Goal: Information Seeking & Learning: Compare options

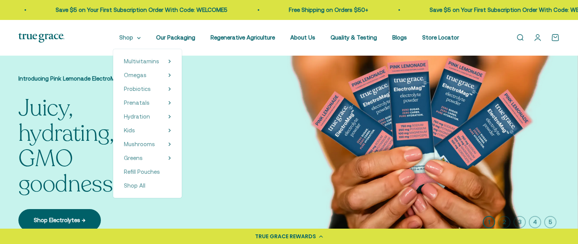
click at [141, 38] on icon at bounding box center [139, 38] width 4 height 3
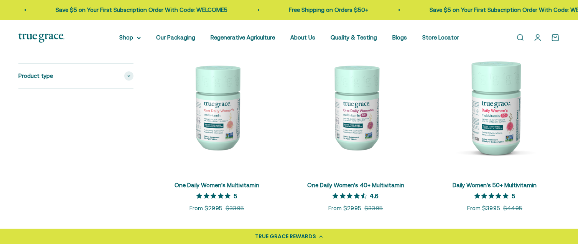
scroll to position [192, 0]
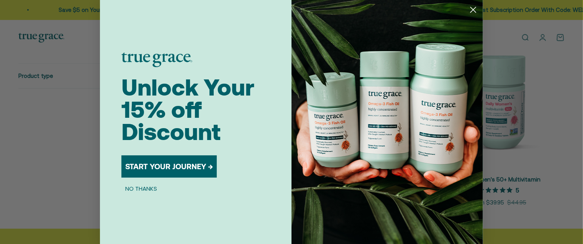
click at [471, 8] on icon "Close dialog" at bounding box center [473, 9] width 5 height 5
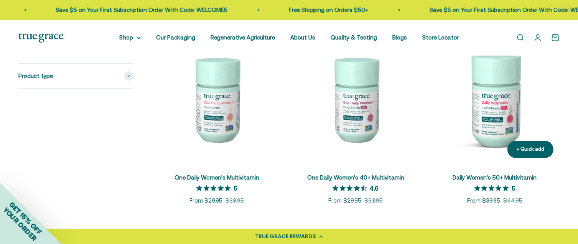
click at [496, 125] on img at bounding box center [495, 99] width 130 height 130
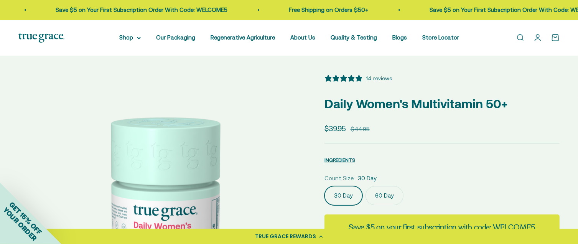
select select "3"
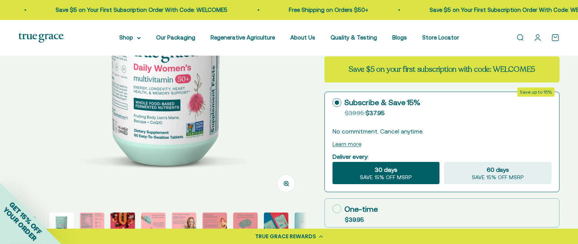
scroll to position [192, 0]
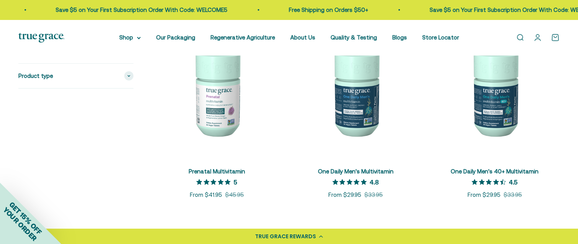
scroll to position [383, 0]
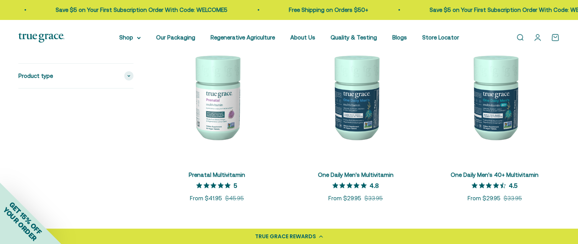
click at [216, 96] on img at bounding box center [217, 97] width 130 height 130
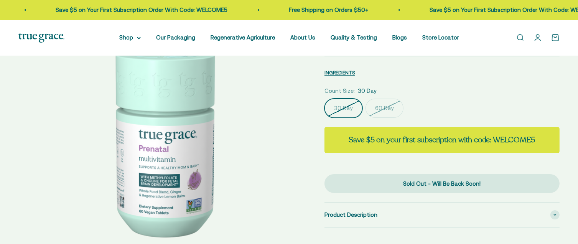
select select "3"
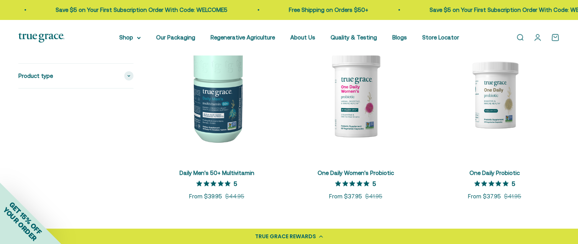
scroll to position [575, 0]
click at [355, 122] on img at bounding box center [356, 95] width 130 height 130
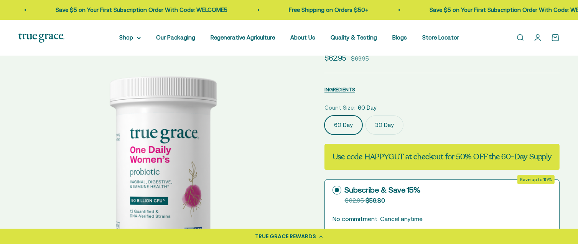
select select "3"
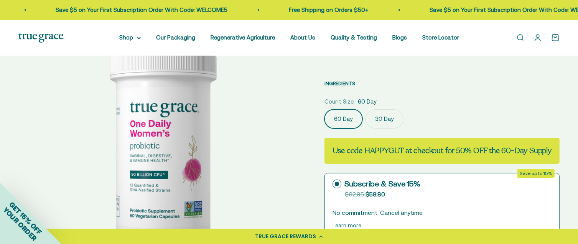
scroll to position [77, 0]
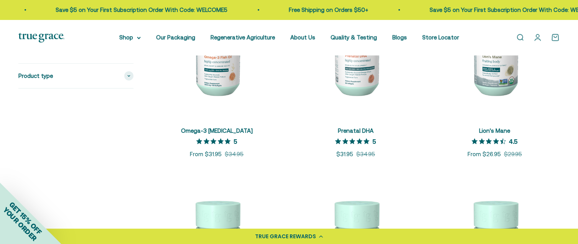
scroll to position [805, 0]
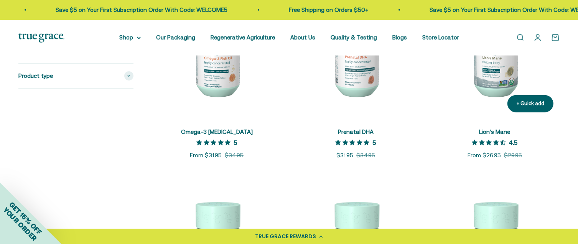
click at [493, 82] on img at bounding box center [495, 54] width 130 height 130
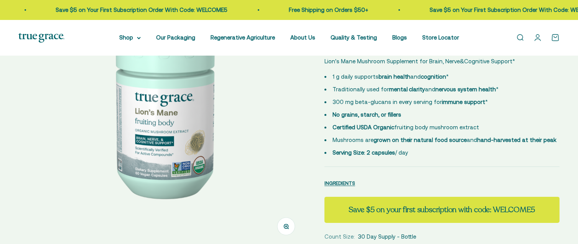
select select "3"
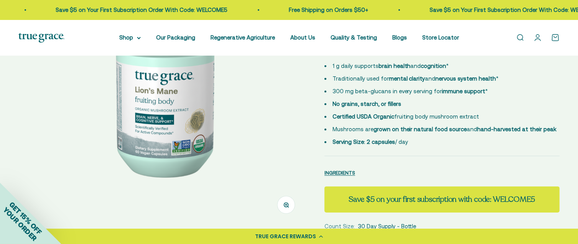
scroll to position [153, 0]
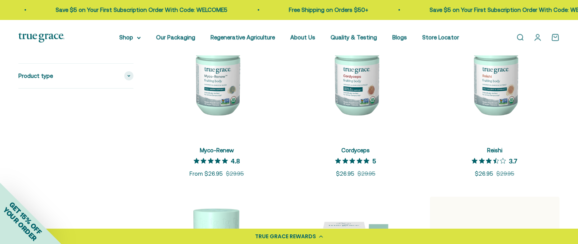
scroll to position [958, 0]
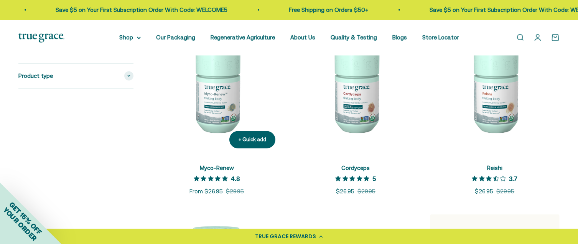
click at [223, 110] on img at bounding box center [217, 90] width 130 height 130
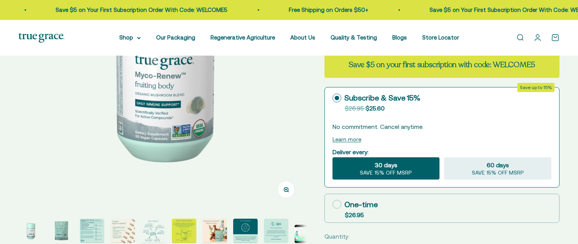
scroll to position [153, 0]
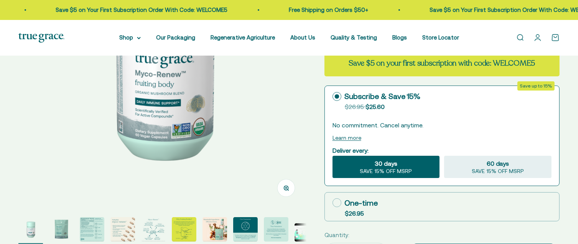
select select "3"
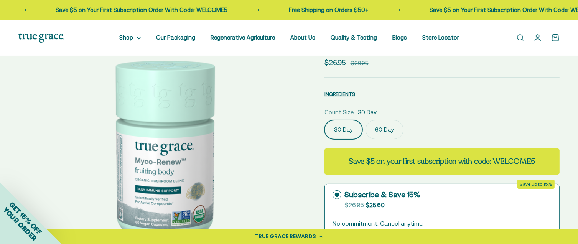
scroll to position [38, 0]
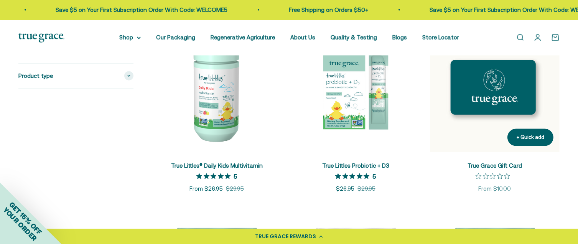
scroll to position [1150, 0]
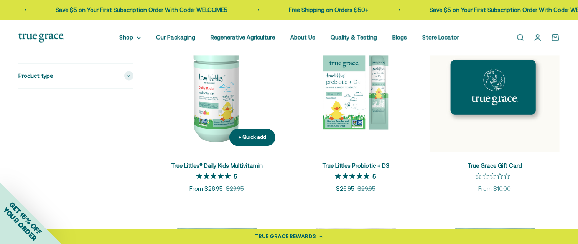
click at [208, 116] on img at bounding box center [217, 88] width 130 height 130
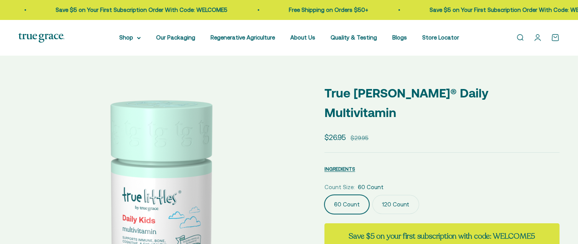
scroll to position [77, 0]
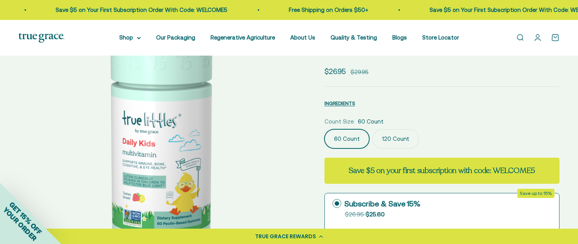
select select "3"
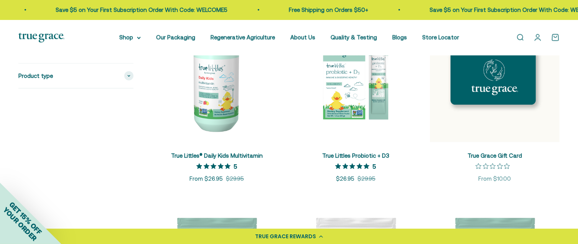
scroll to position [1150, 0]
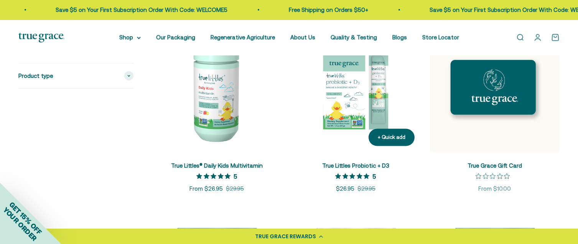
click at [341, 109] on img at bounding box center [356, 88] width 130 height 130
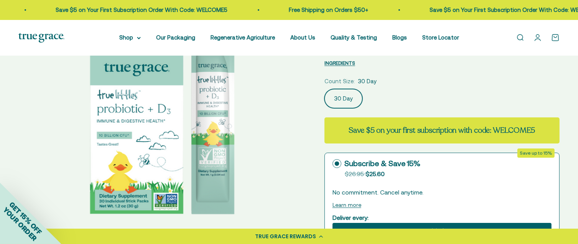
select select "3"
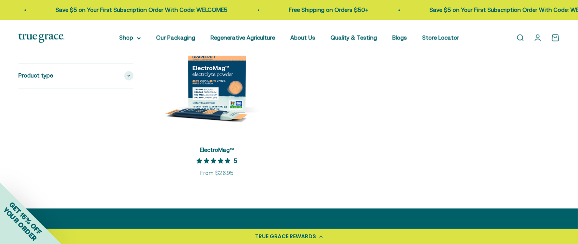
scroll to position [1571, 0]
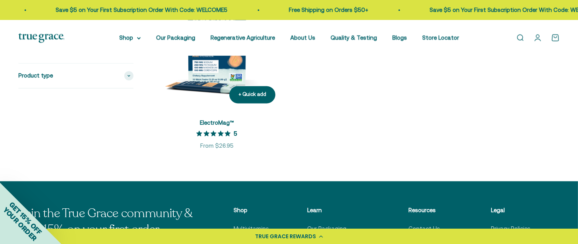
click at [227, 68] on img at bounding box center [217, 44] width 130 height 130
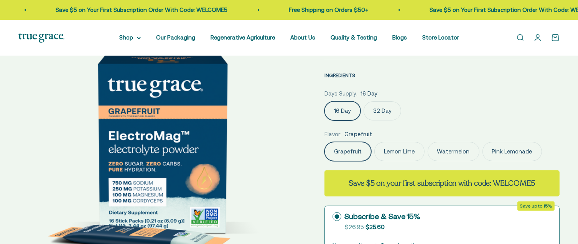
scroll to position [77, 0]
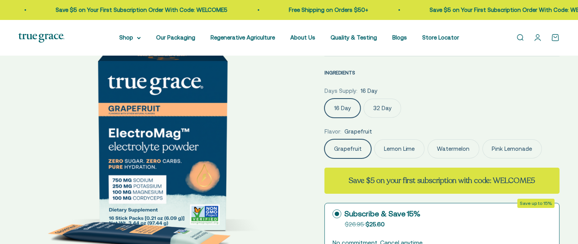
select select "3"
